Goal: Navigation & Orientation: Find specific page/section

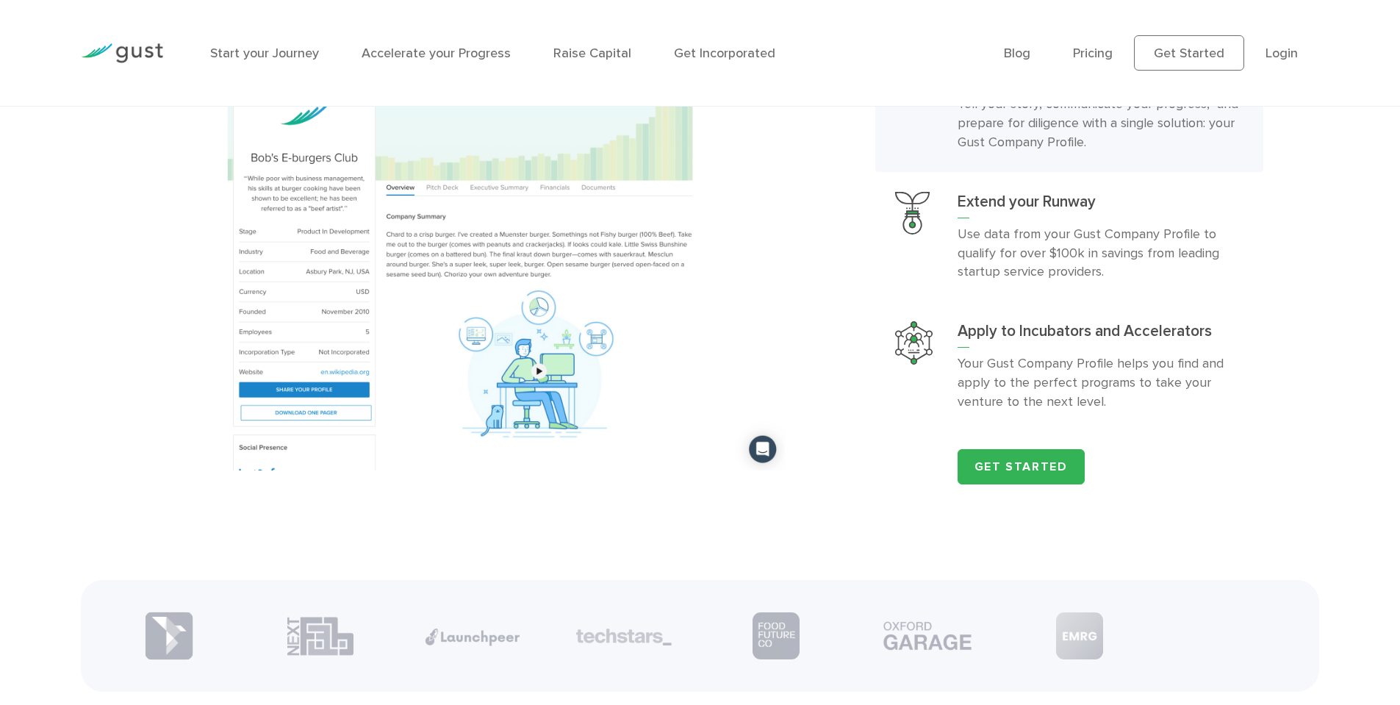
scroll to position [2117, 0]
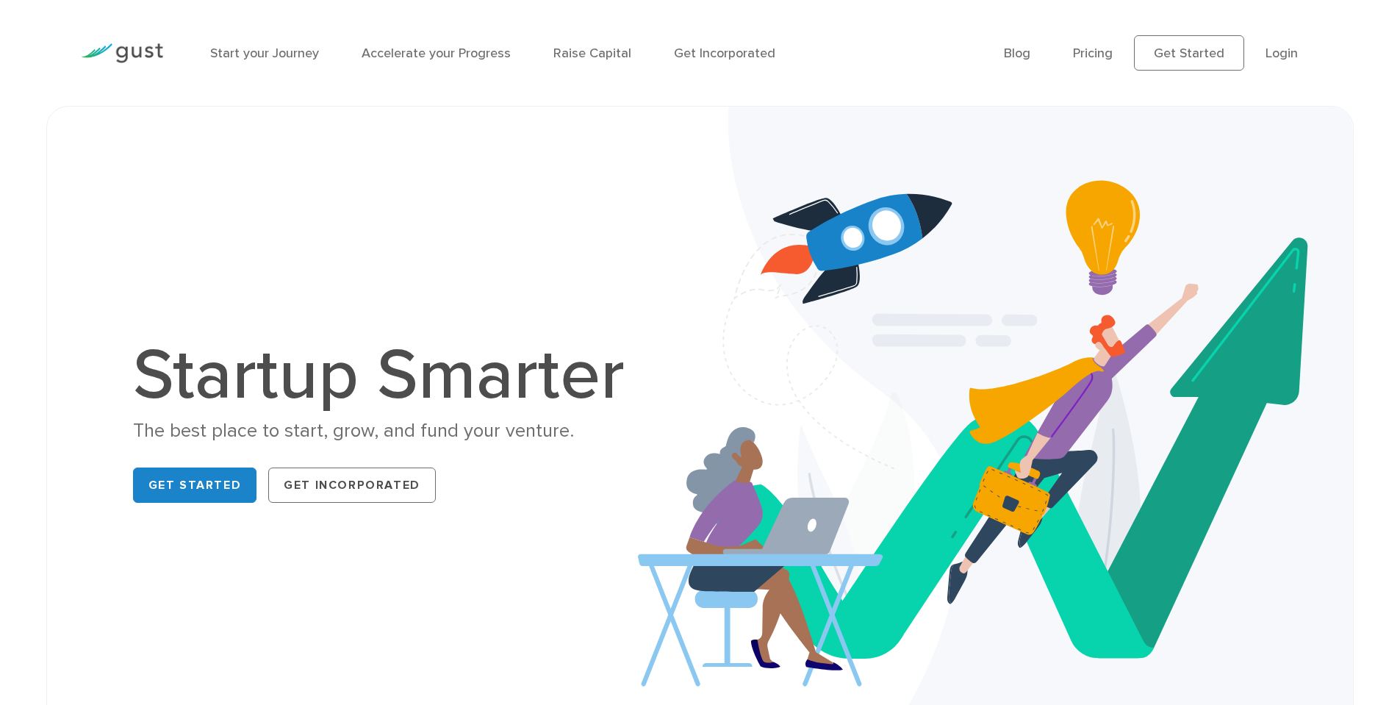
click at [434, 426] on div "The best place to start, grow, and fund your venture." at bounding box center [386, 431] width 507 height 26
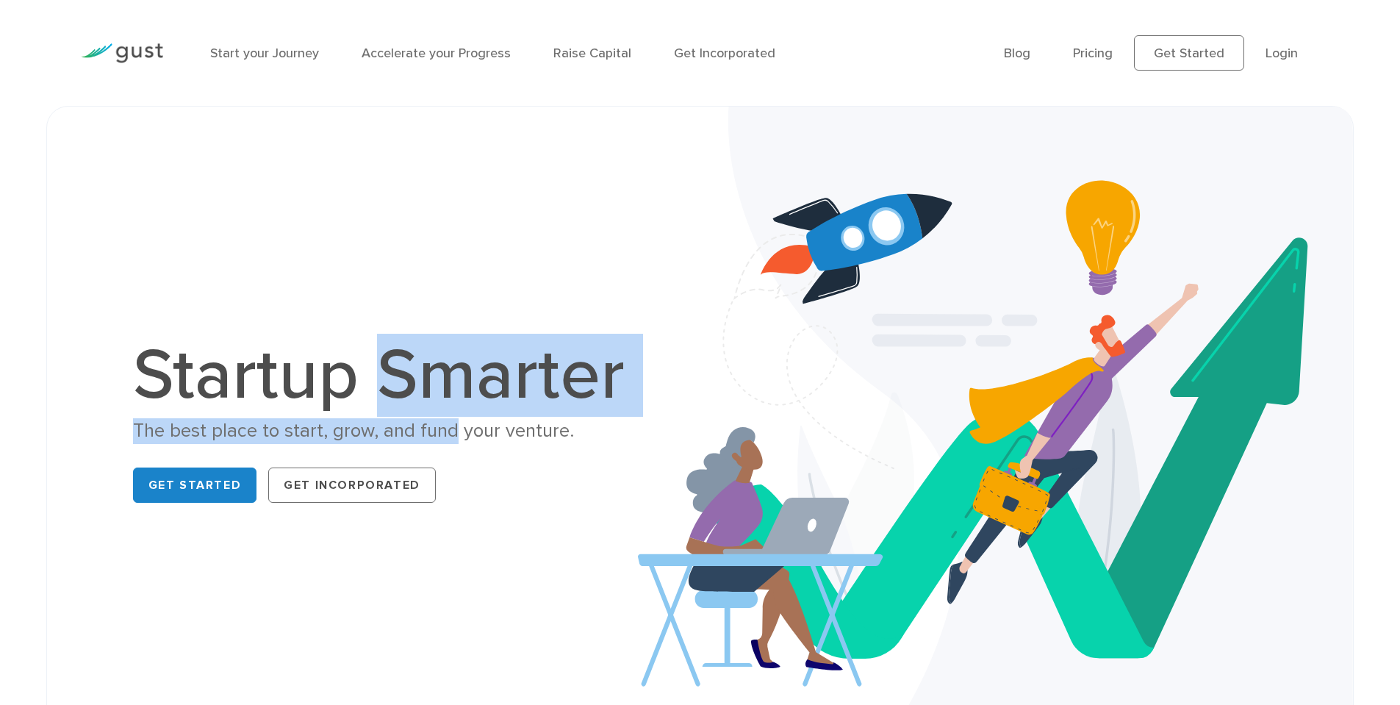
drag, startPoint x: 434, startPoint y: 426, endPoint x: 394, endPoint y: 359, distance: 77.5
click at [394, 359] on div "Startup Smarter The best place to start, grow, and fund your venture. Get Start…" at bounding box center [386, 424] width 507 height 168
click at [393, 359] on h1 "Startup Smarter" at bounding box center [386, 375] width 507 height 71
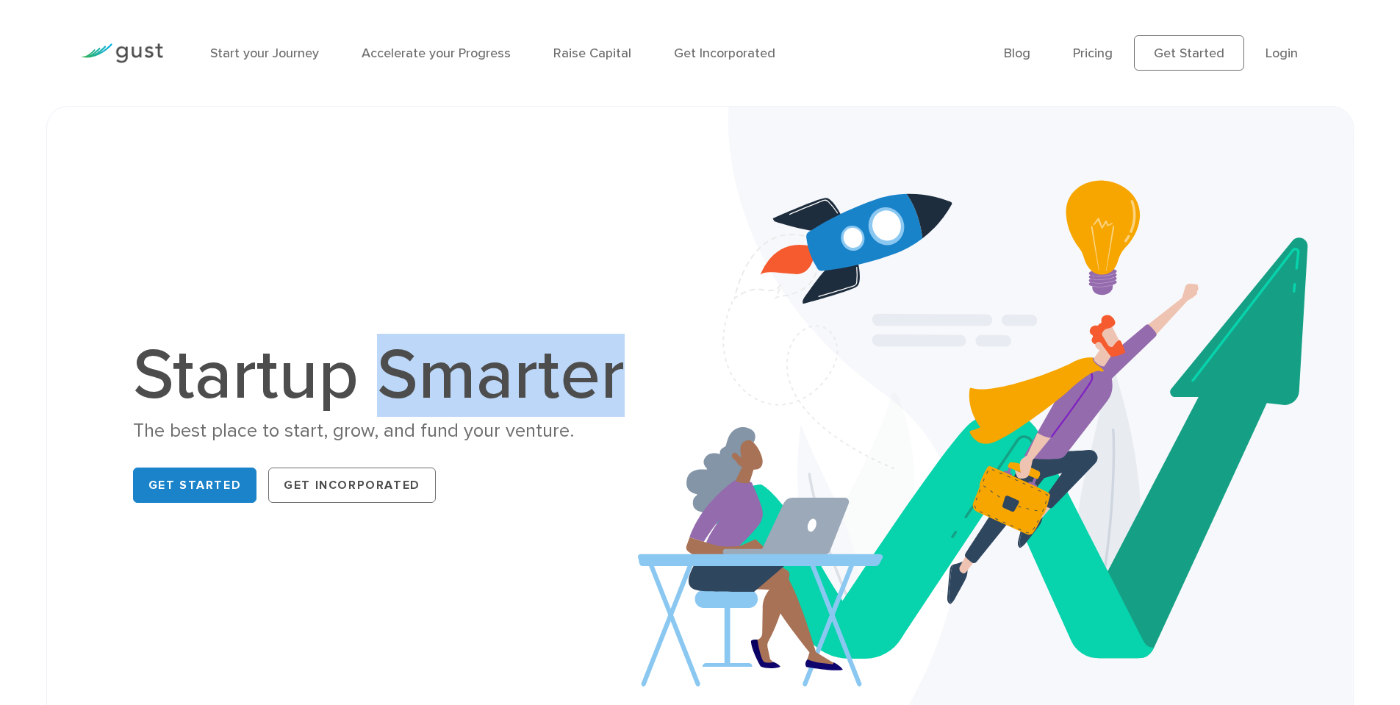
click at [393, 359] on h1 "Startup Smarter" at bounding box center [386, 375] width 507 height 71
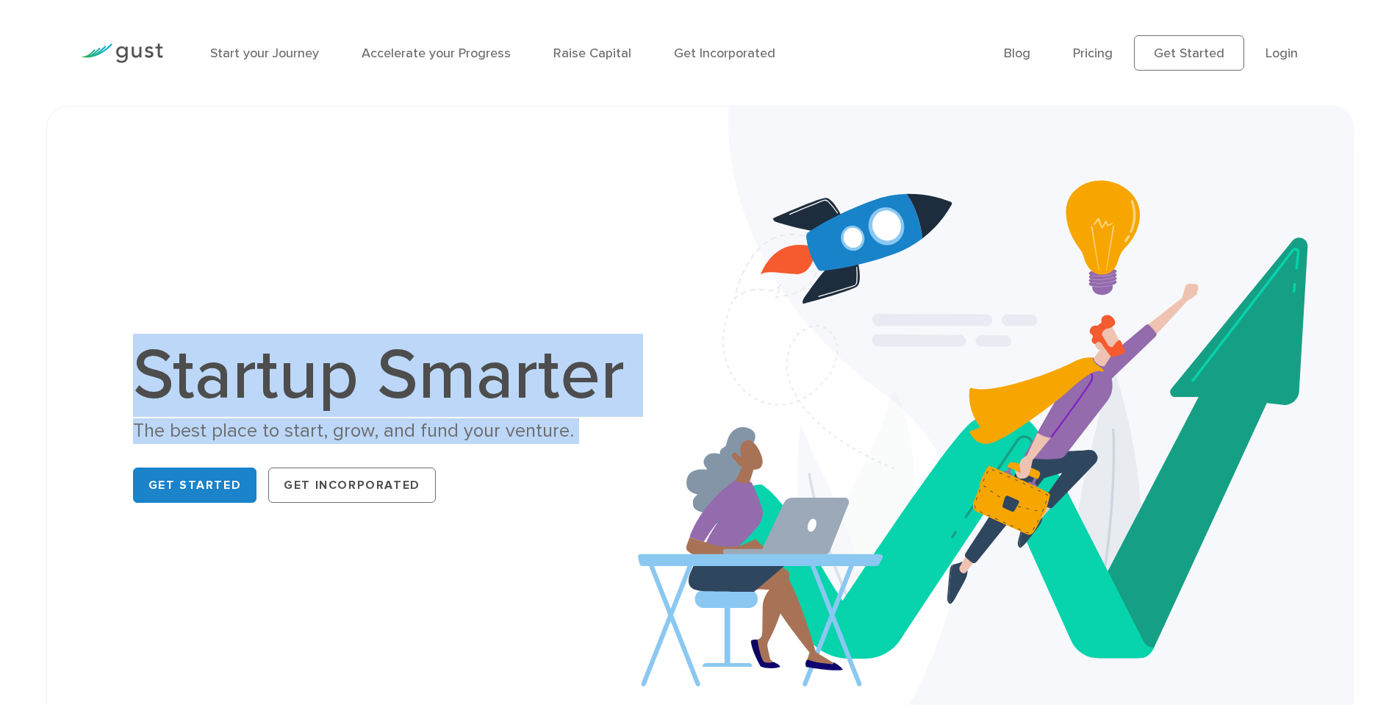
drag, startPoint x: 393, startPoint y: 359, endPoint x: 420, endPoint y: 429, distance: 74.0
click at [420, 429] on div "Startup Smarter The best place to start, grow, and fund your venture. Get Start…" at bounding box center [386, 424] width 507 height 168
click at [420, 429] on div "The best place to start, grow, and fund your venture." at bounding box center [386, 431] width 507 height 26
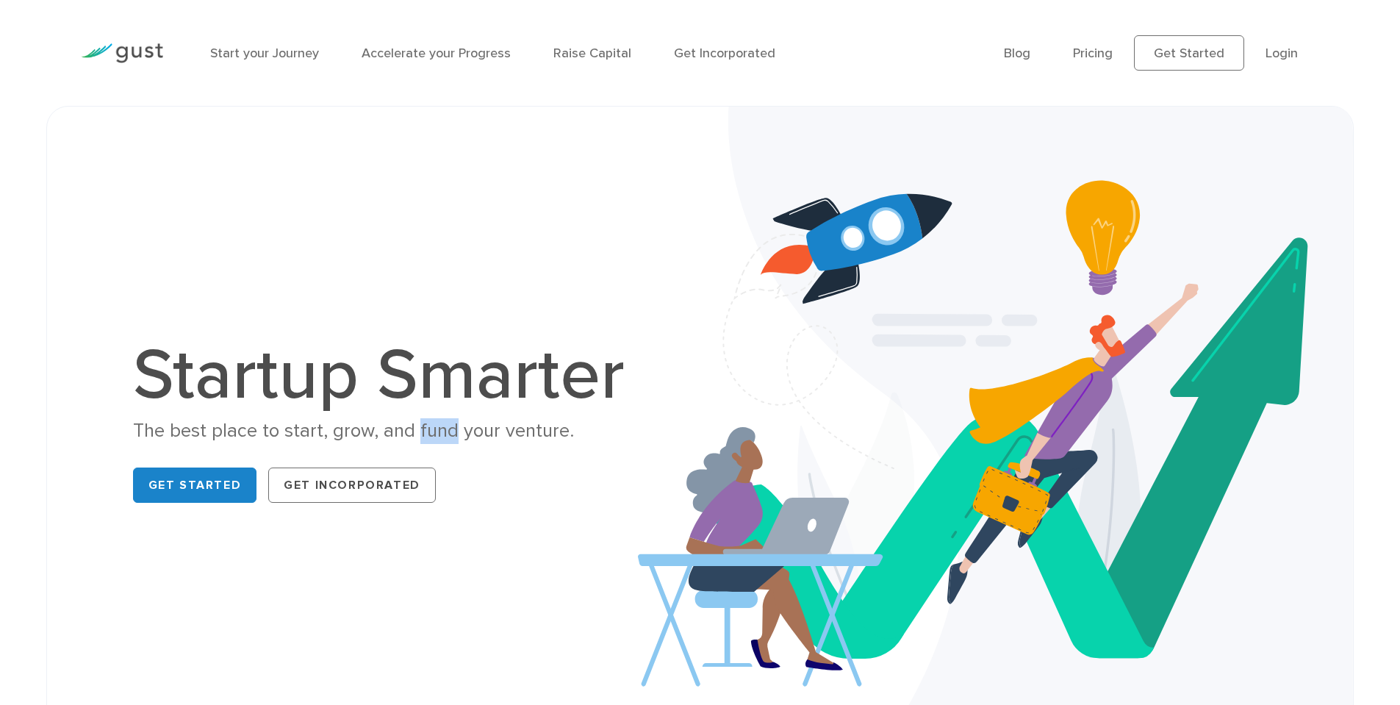
click at [420, 429] on div "The best place to start, grow, and fund your venture." at bounding box center [386, 431] width 507 height 26
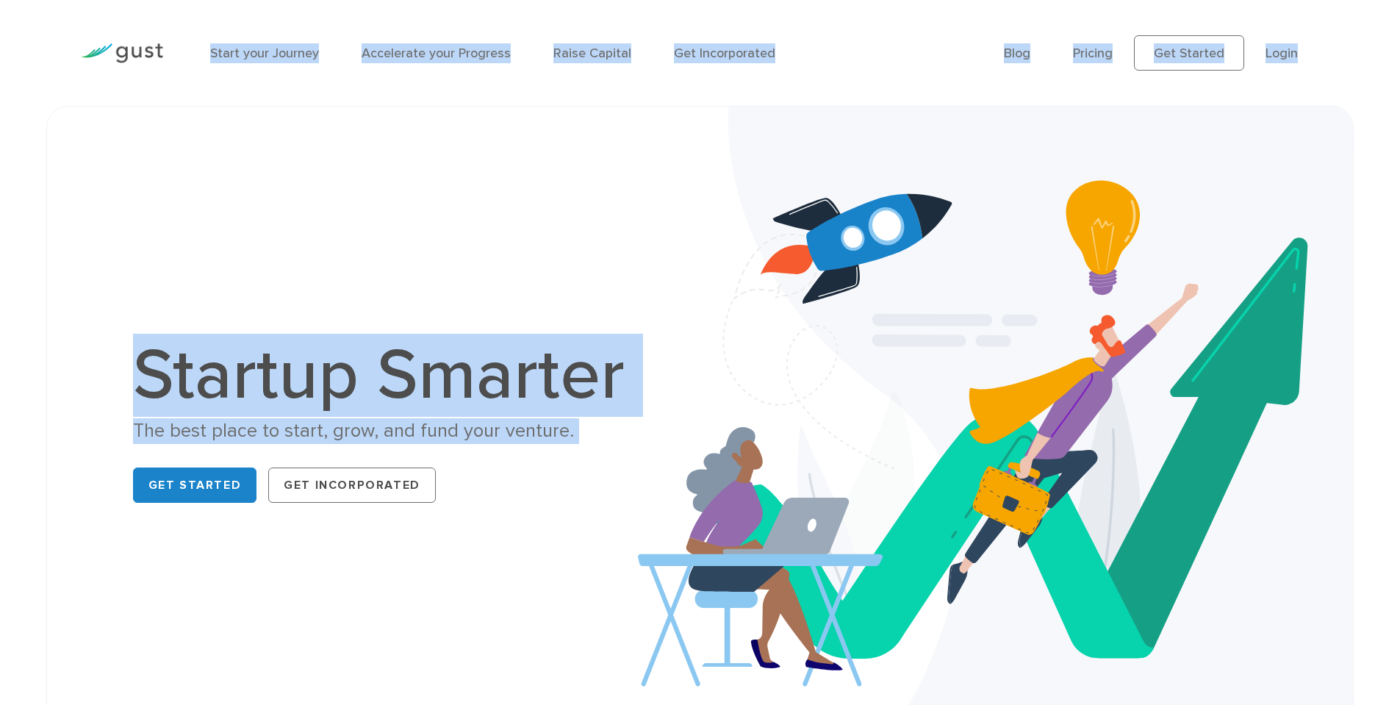
drag, startPoint x: 420, startPoint y: 429, endPoint x: 201, endPoint y: 53, distance: 434.5
click at [395, 361] on h1 "Startup Smarter" at bounding box center [386, 375] width 507 height 71
click at [894, 209] on img at bounding box center [996, 425] width 716 height 637
click at [427, 343] on h1 "Startup Smarter" at bounding box center [386, 375] width 507 height 71
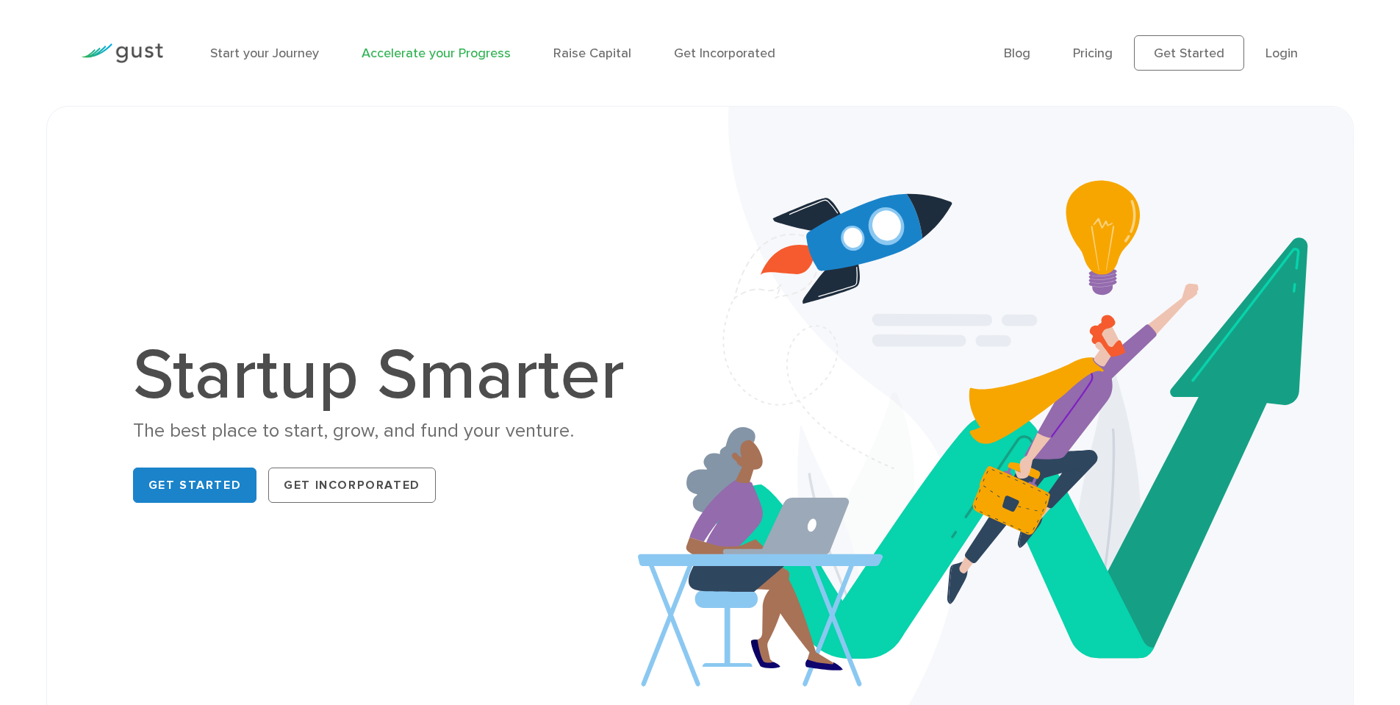
click at [398, 54] on link "Accelerate your Progress" at bounding box center [436, 53] width 149 height 15
